Goal: Task Accomplishment & Management: Manage account settings

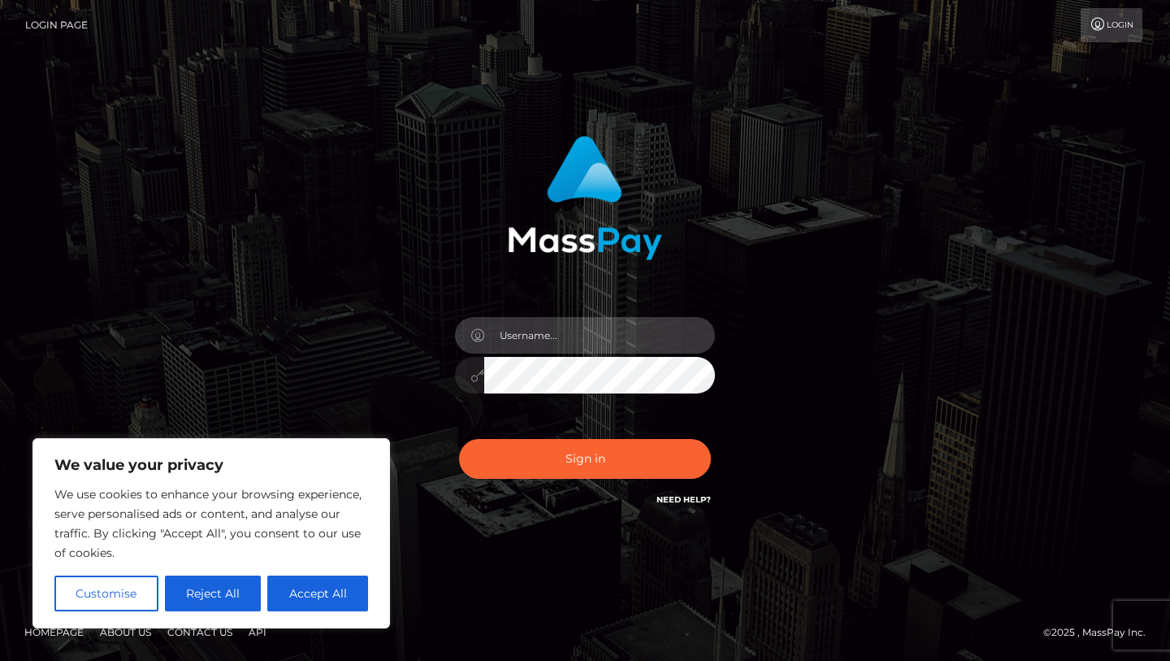
click at [583, 345] on input "text" at bounding box center [599, 335] width 231 height 37
type input "[EMAIL_ADDRESS][DOMAIN_NAME]"
click at [459, 439] on button "Sign in" at bounding box center [585, 459] width 252 height 40
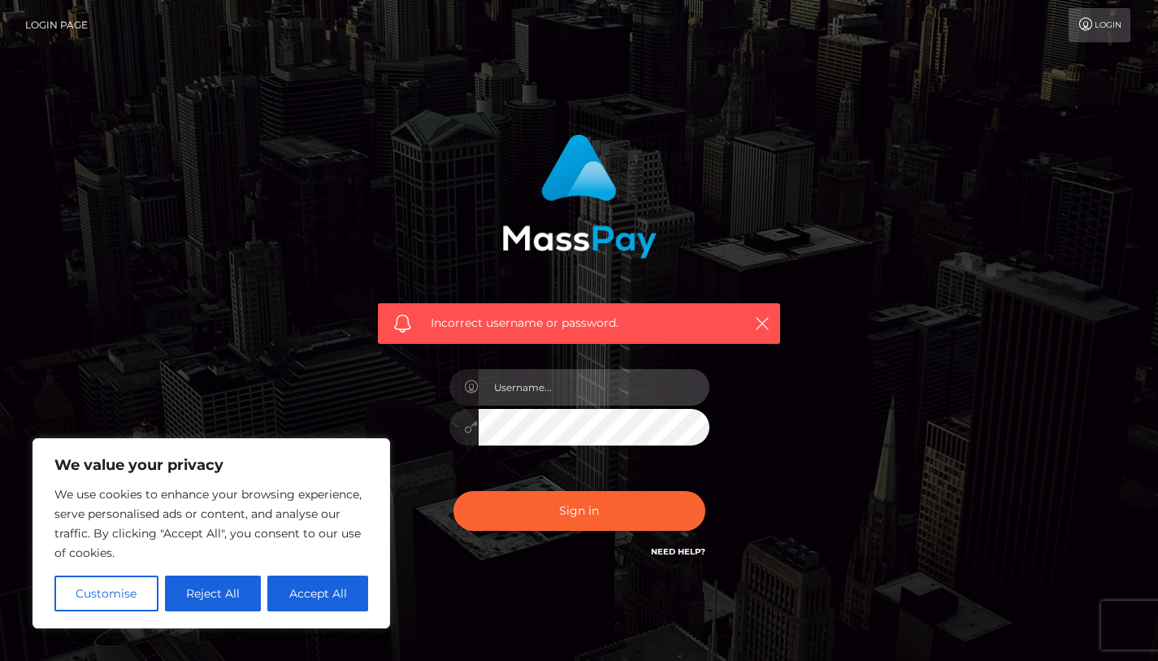
click at [533, 403] on input "text" at bounding box center [594, 387] width 231 height 37
type input "[EMAIL_ADDRESS][DOMAIN_NAME]"
click at [454, 491] on button "Sign in" at bounding box center [580, 511] width 252 height 40
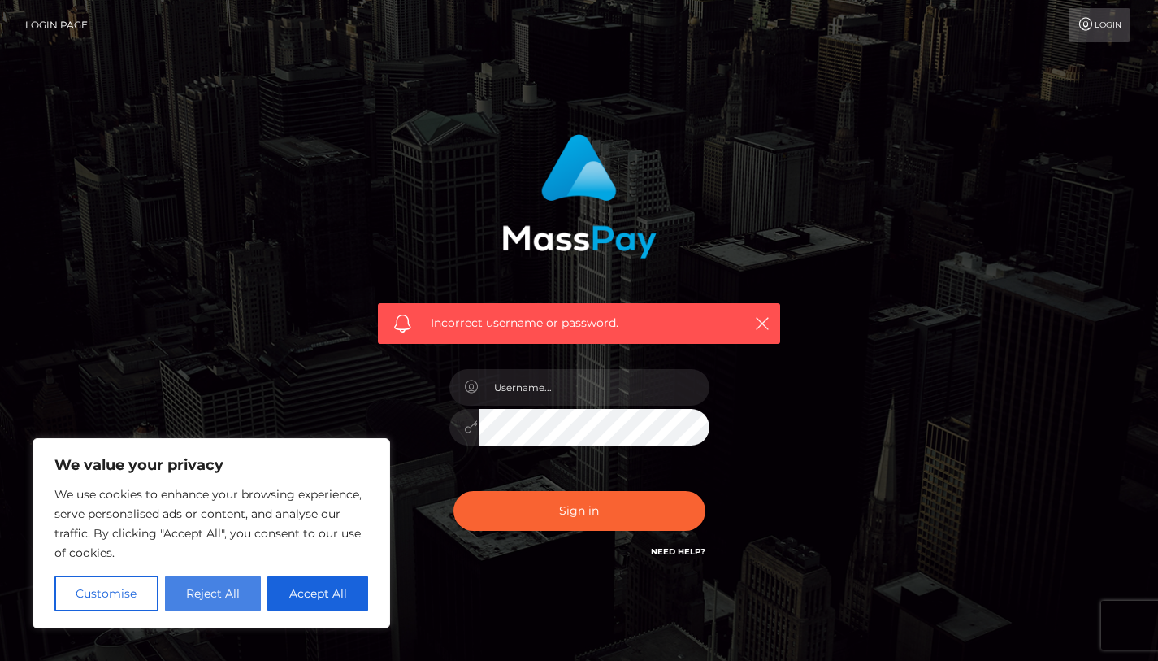
click at [220, 601] on button "Reject All" at bounding box center [213, 593] width 97 height 36
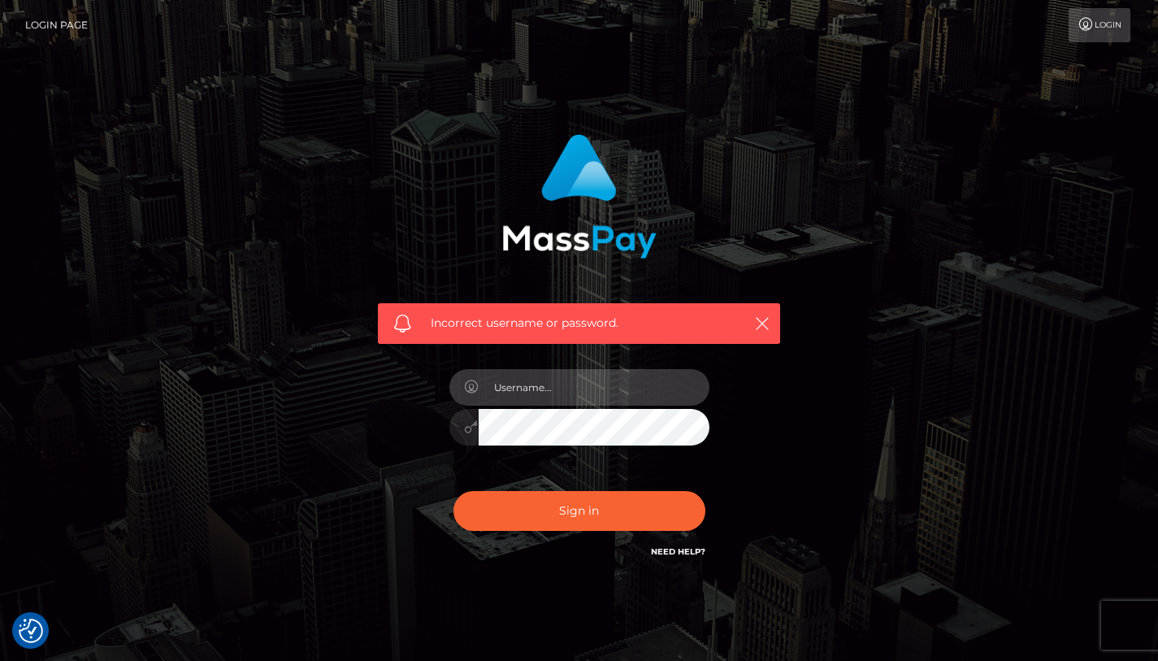
click at [569, 372] on input "text" at bounding box center [594, 387] width 231 height 37
type input "[EMAIL_ADDRESS][DOMAIN_NAME]"
click at [454, 491] on button "Sign in" at bounding box center [580, 511] width 252 height 40
click at [551, 396] on input "text" at bounding box center [594, 387] width 231 height 37
type input "cashgoddess666@gmail.com"
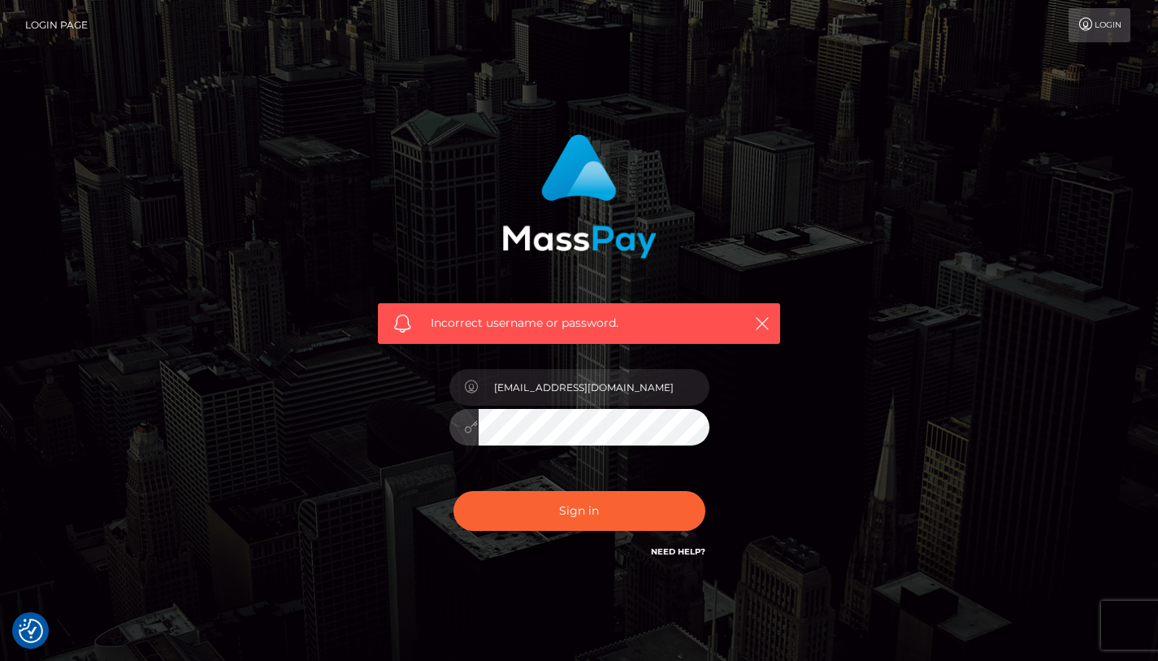
click at [454, 491] on button "Sign in" at bounding box center [580, 511] width 252 height 40
click at [528, 404] on input "text" at bounding box center [594, 387] width 231 height 37
type input "[EMAIL_ADDRESS][DOMAIN_NAME]"
click at [454, 491] on button "Sign in" at bounding box center [580, 511] width 252 height 40
click at [692, 556] on link "Need Help?" at bounding box center [678, 551] width 54 height 11
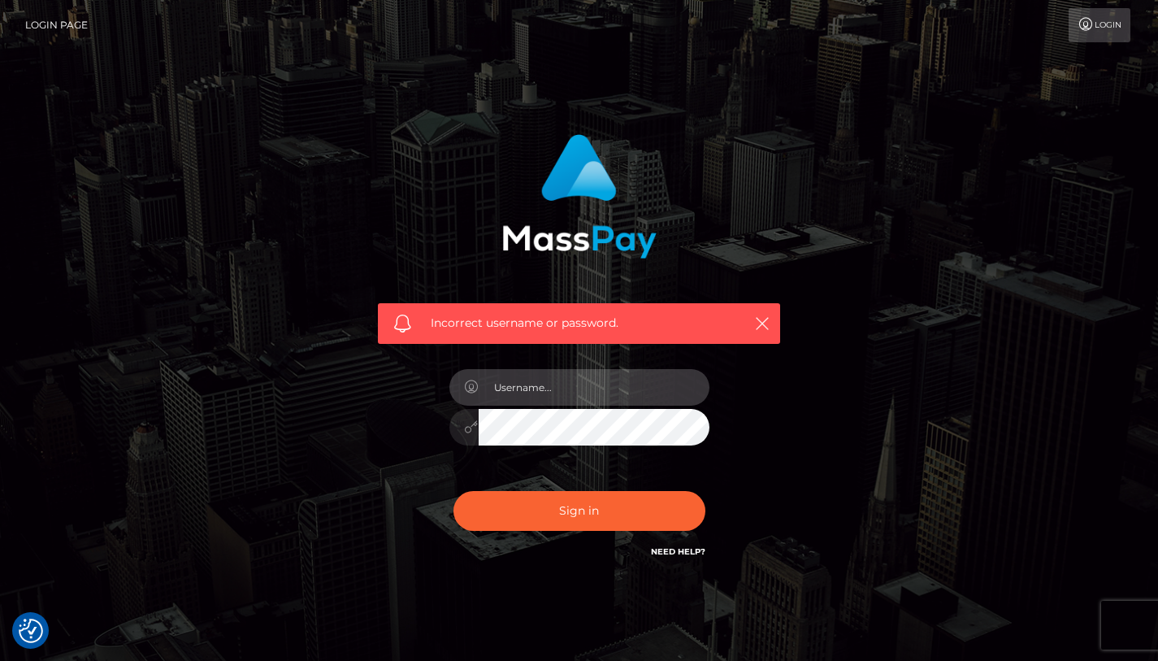
click at [574, 395] on input "text" at bounding box center [594, 387] width 231 height 37
type input "cashgoddess666@gmail.com"
click at [1088, 20] on icon at bounding box center [1086, 24] width 17 height 13
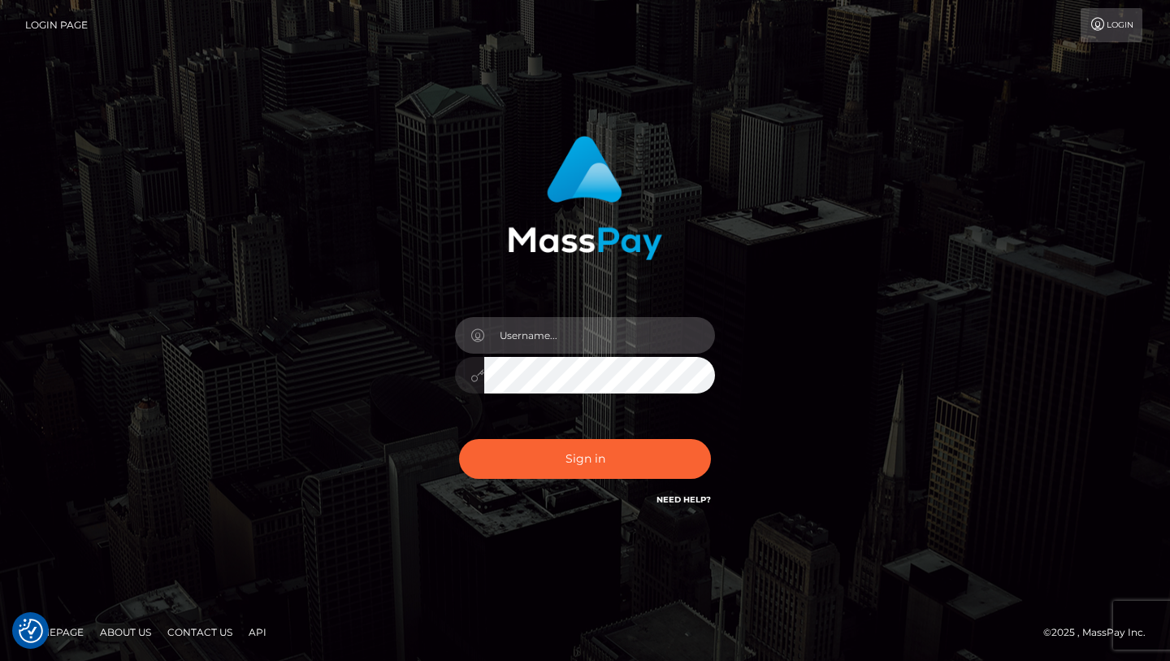
click at [554, 334] on input "text" at bounding box center [599, 335] width 231 height 37
type input "[EMAIL_ADDRESS][DOMAIN_NAME]"
click at [459, 439] on button "Sign in" at bounding box center [585, 459] width 252 height 40
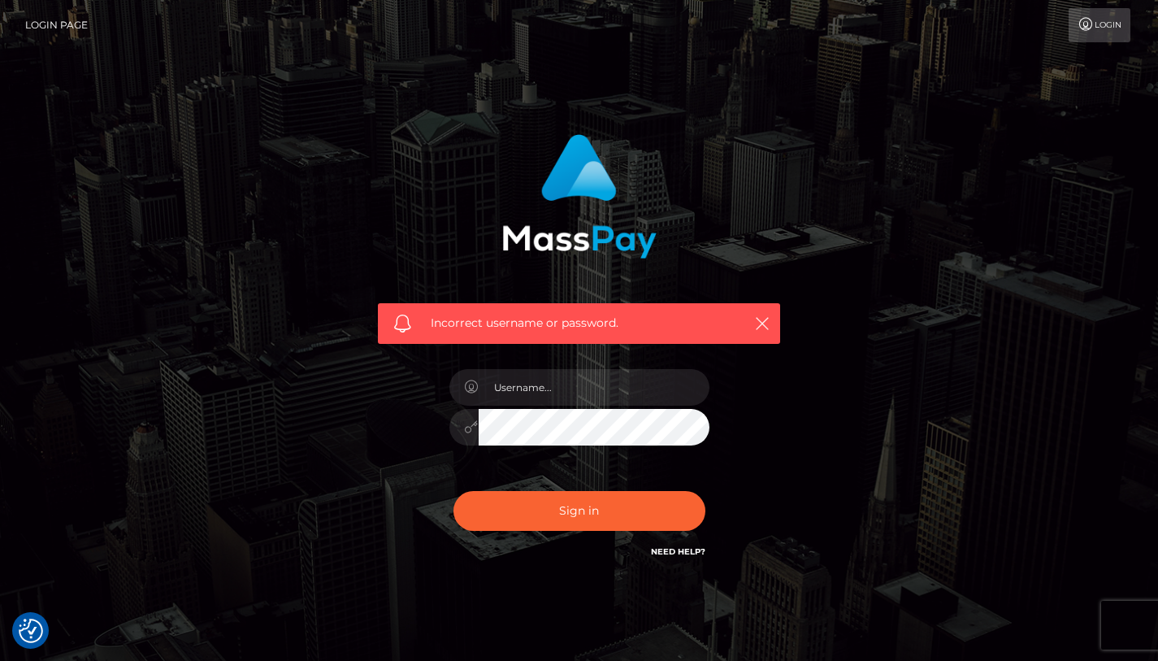
click at [76, 29] on link "Login Page" at bounding box center [56, 25] width 63 height 34
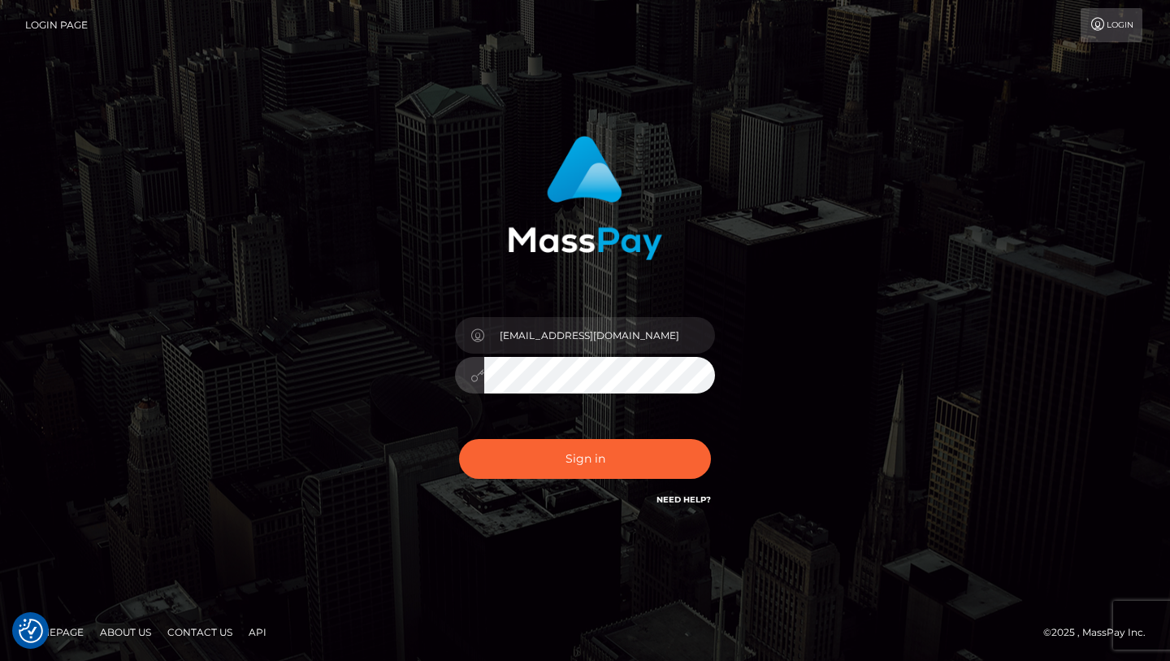
click at [459, 439] on button "Sign in" at bounding box center [585, 459] width 252 height 40
